Goal: Answer question/provide support: Share knowledge or assist other users

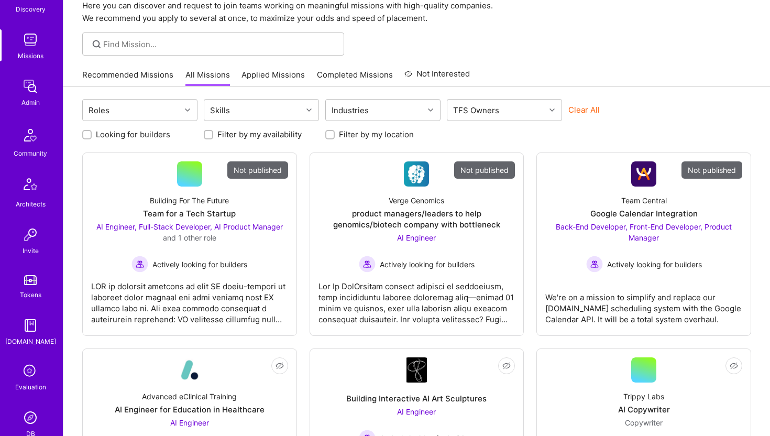
scroll to position [232, 0]
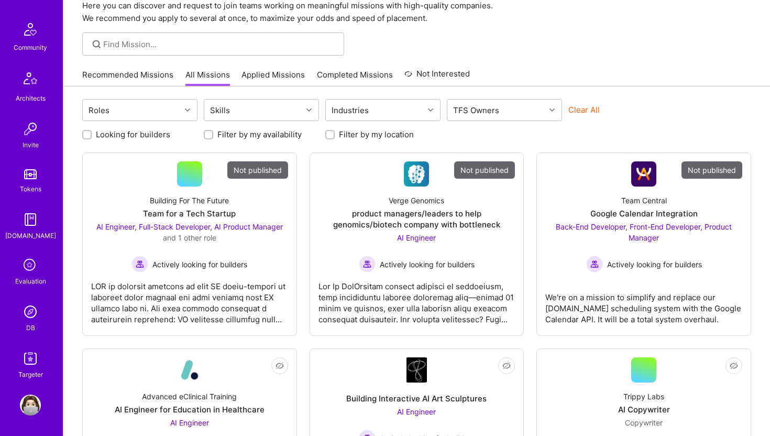
click at [29, 311] on img at bounding box center [30, 311] width 21 height 21
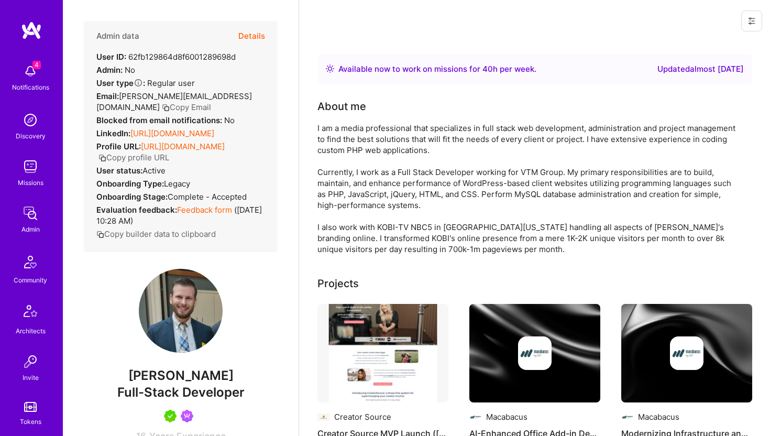
click at [247, 35] on button "Details" at bounding box center [251, 36] width 27 height 30
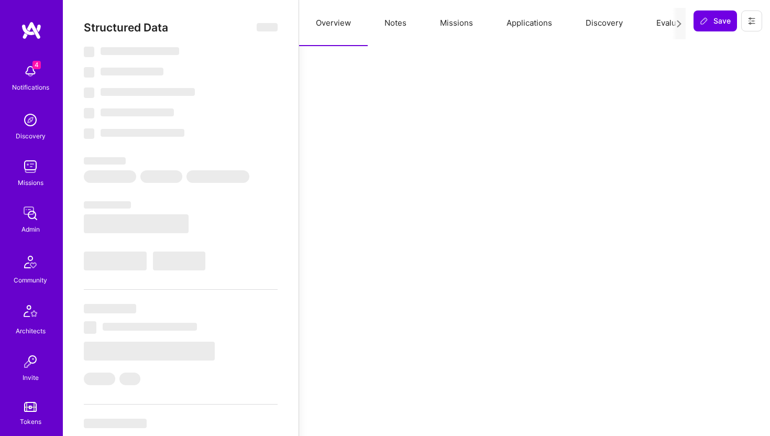
select select "Right Now"
select select "5"
select select "7"
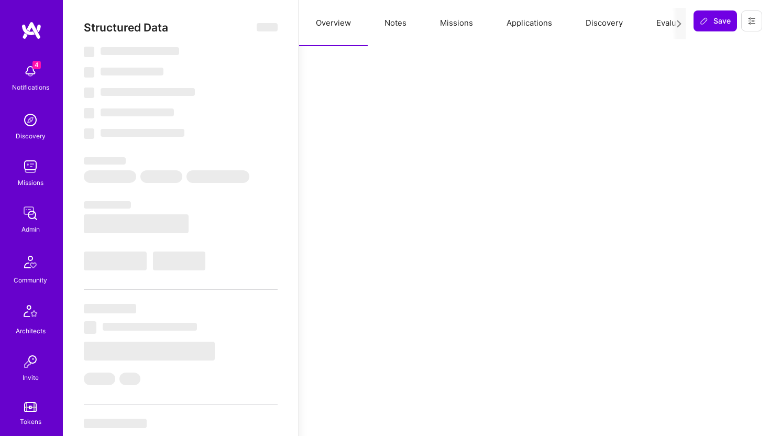
select select "US"
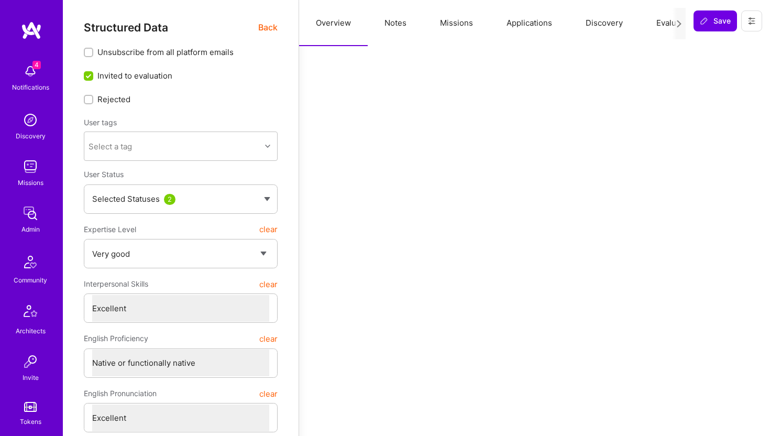
click at [534, 26] on button "Applications" at bounding box center [528, 23] width 79 height 46
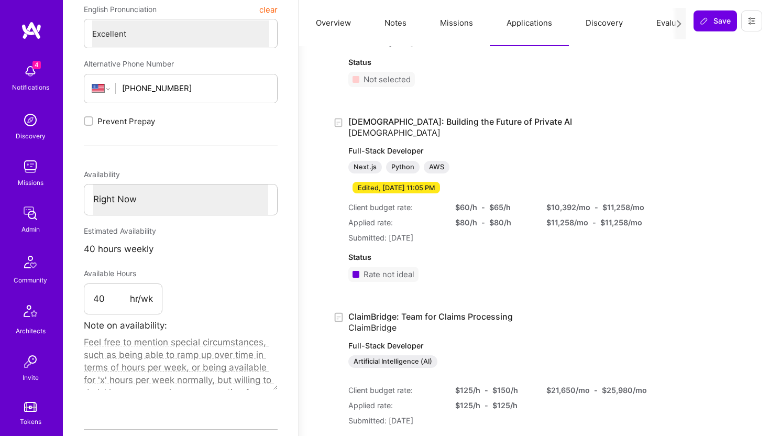
scroll to position [413, 0]
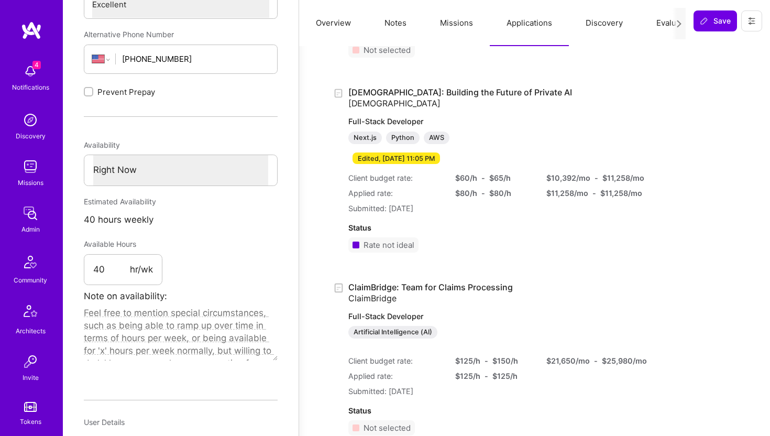
click at [390, 243] on div "Rate not ideal" at bounding box center [388, 244] width 51 height 11
click at [474, 242] on div "Status Rate not ideal" at bounding box center [486, 237] width 276 height 47
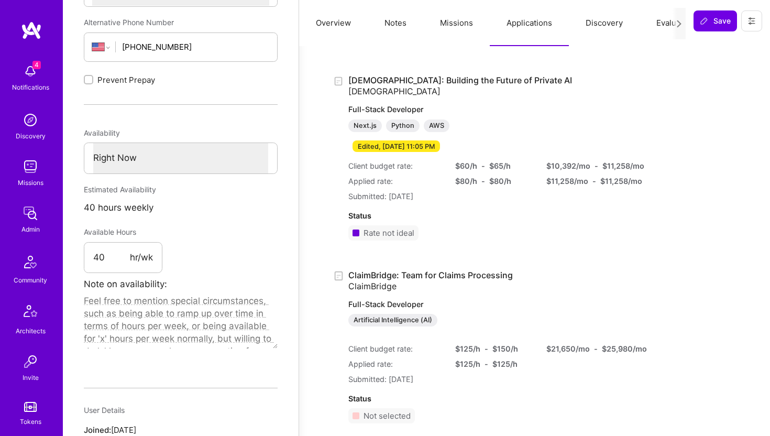
scroll to position [426, 0]
click at [427, 77] on link "Kynismos: Building the Future of Private AI Kynismos Full-Stack Developer Next.…" at bounding box center [486, 112] width 276 height 76
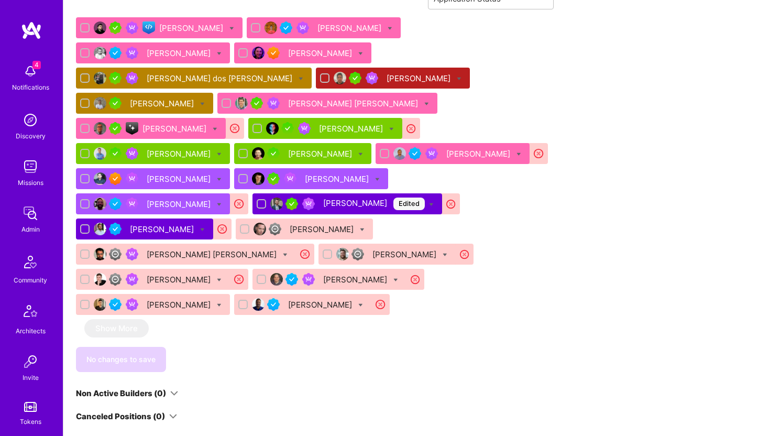
scroll to position [703, 0]
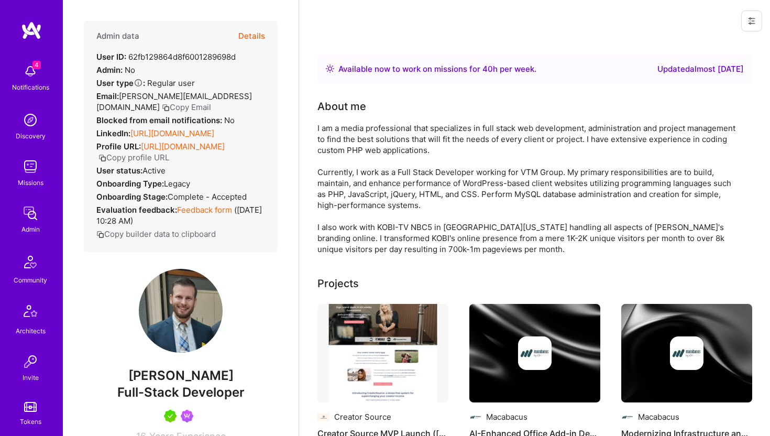
click at [254, 34] on button "Details" at bounding box center [251, 36] width 27 height 30
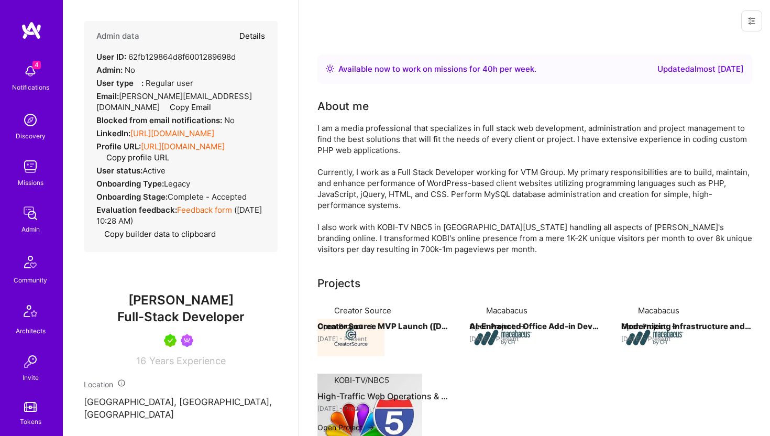
type textarea "x"
select select "5"
select select "7"
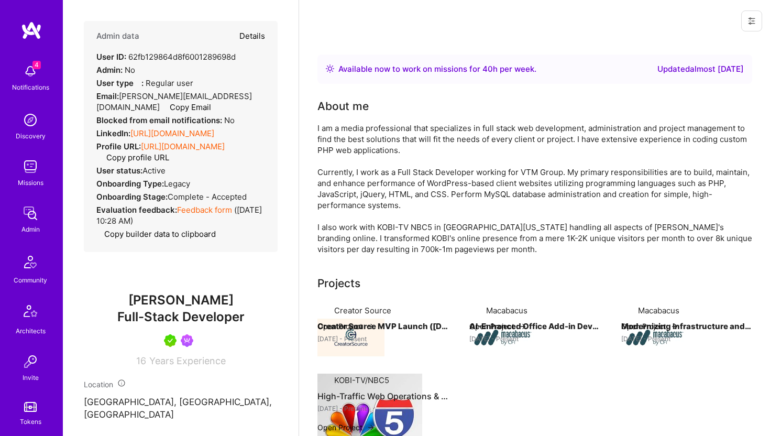
select select "US"
select select "Right Now"
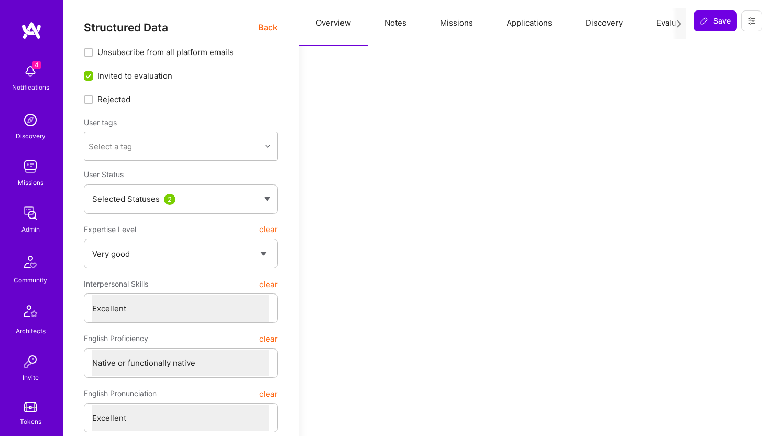
click at [524, 25] on button "Applications" at bounding box center [528, 23] width 79 height 46
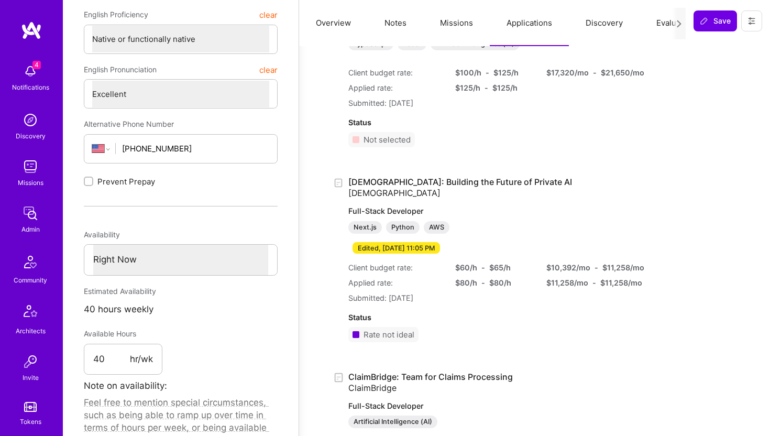
scroll to position [327, 0]
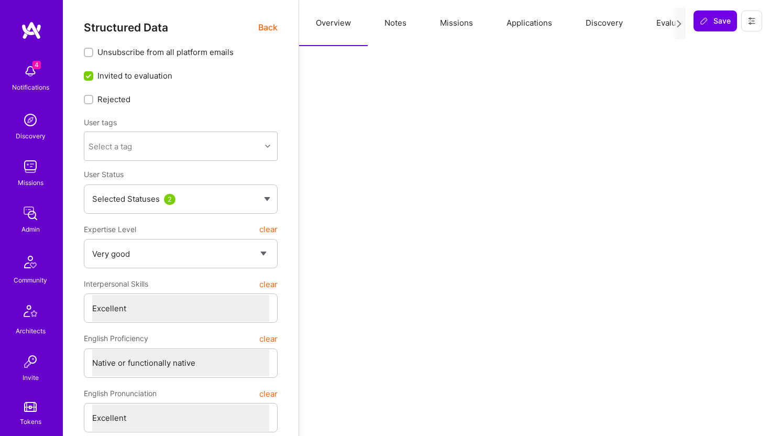
select select "5"
select select "7"
select select "US"
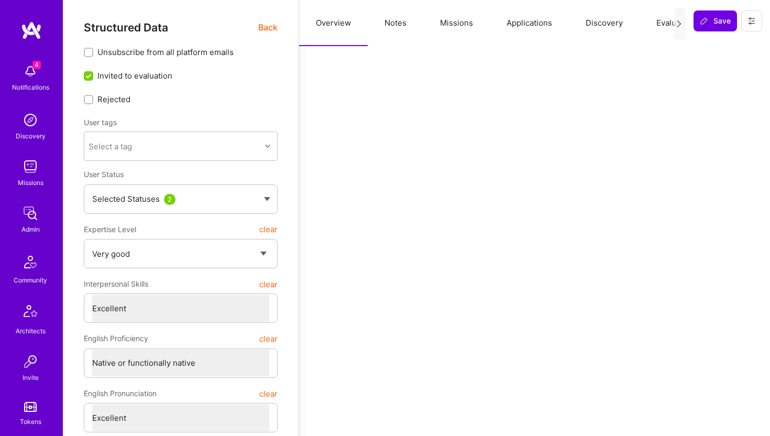
select select "Right Now"
click at [522, 20] on button "Applications" at bounding box center [528, 23] width 79 height 46
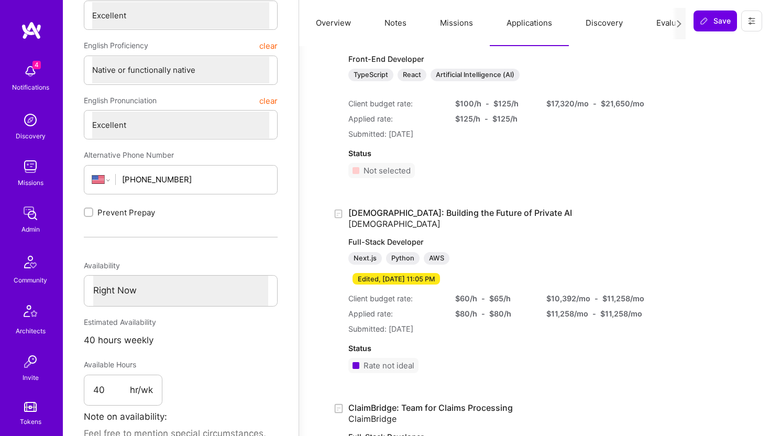
scroll to position [297, 0]
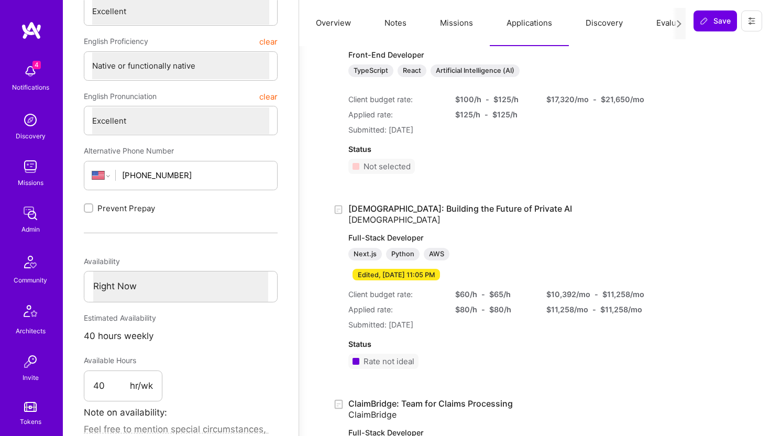
click at [438, 208] on link "Kynismos: Building the Future of Private AI Kynismos Full-Stack Developer Next.…" at bounding box center [486, 241] width 276 height 76
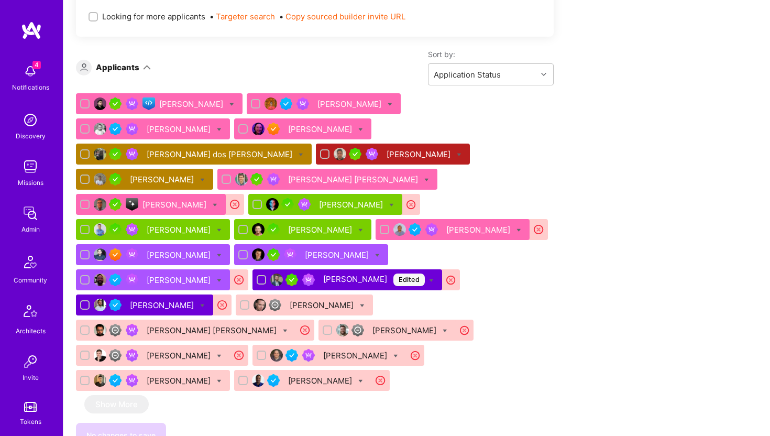
scroll to position [631, 0]
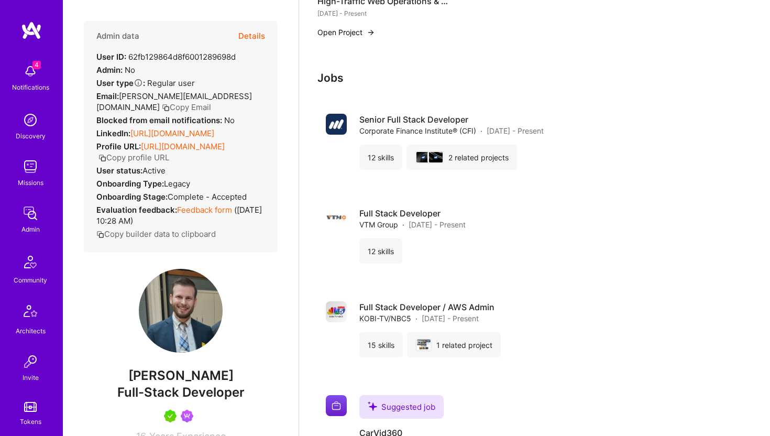
scroll to position [297, 0]
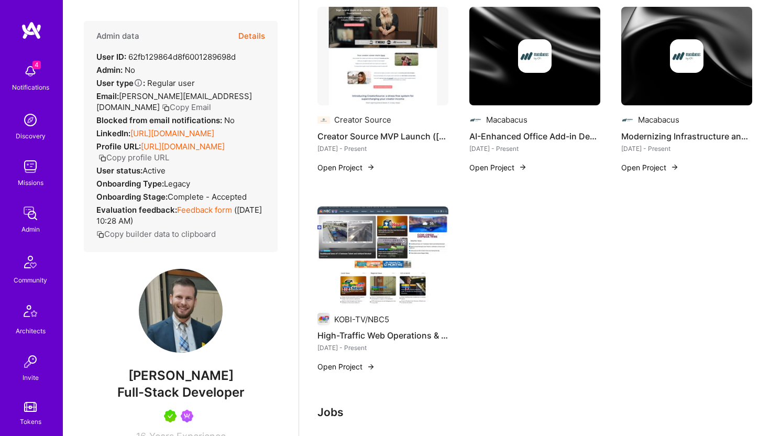
click at [260, 35] on button "Details" at bounding box center [251, 36] width 27 height 30
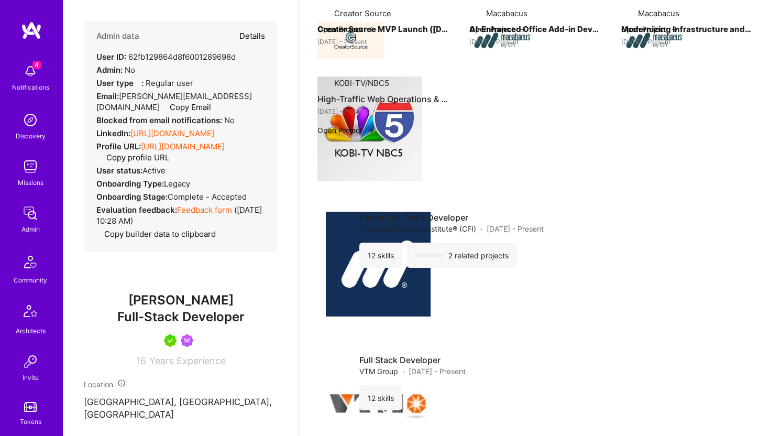
type textarea "x"
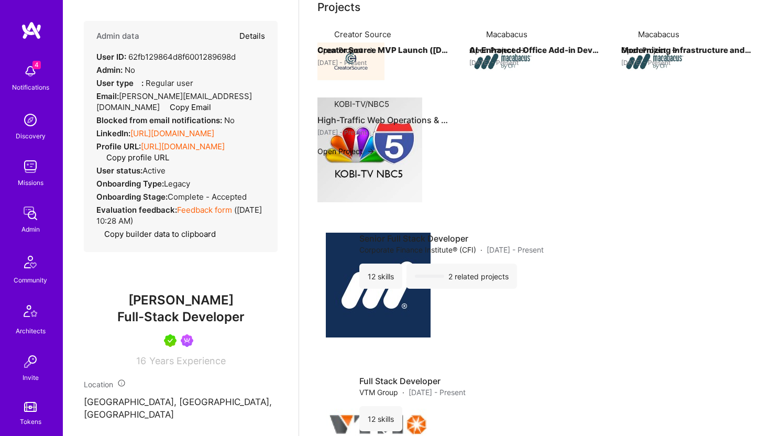
scroll to position [301, 0]
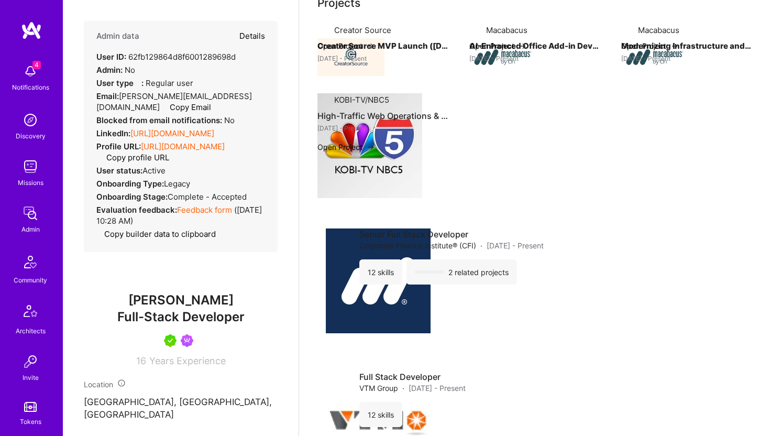
select select "5"
select select "7"
select select "US"
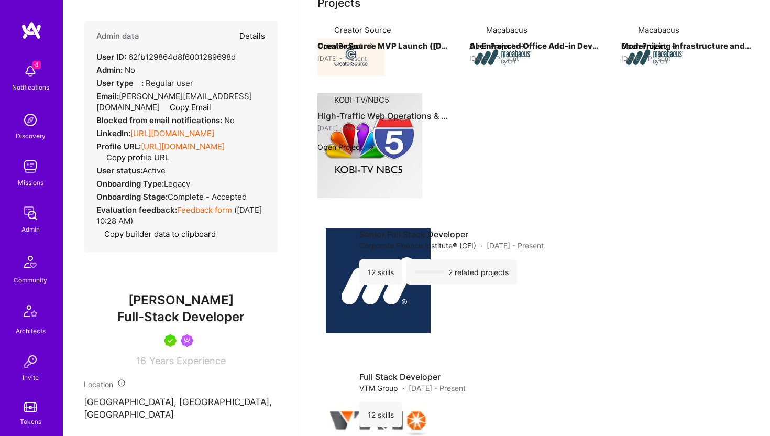
select select "Right Now"
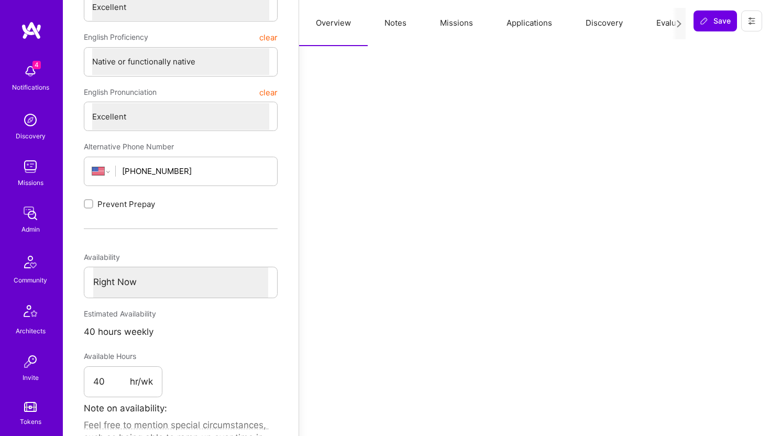
click at [538, 28] on button "Applications" at bounding box center [528, 23] width 79 height 46
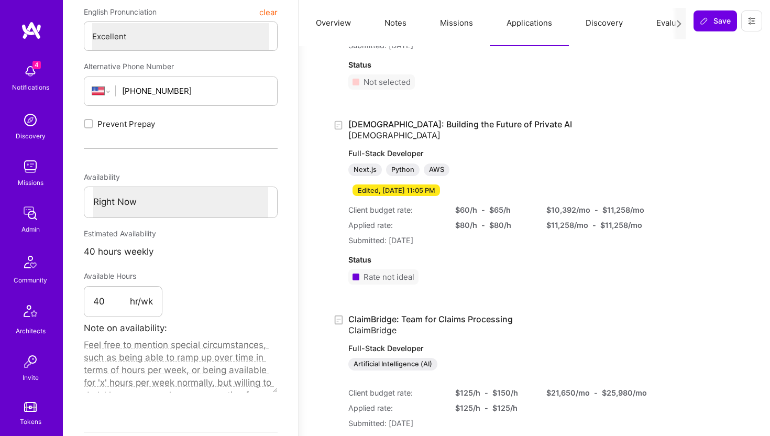
scroll to position [382, 0]
click at [749, 19] on icon at bounding box center [751, 21] width 6 height 6
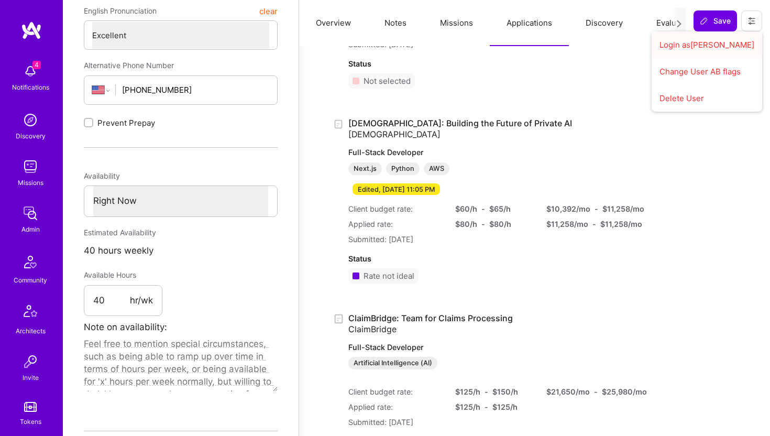
click at [704, 47] on button "Login as Jacob" at bounding box center [706, 44] width 110 height 27
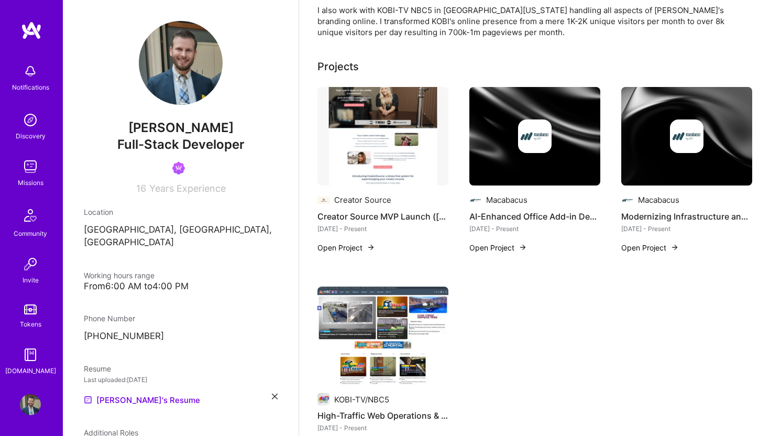
scroll to position [382, 0]
